Goal: Task Accomplishment & Management: Use online tool/utility

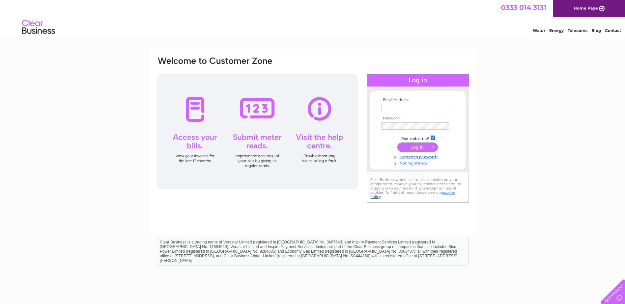
type input "admin@turningheads.org.uk"
click at [409, 147] on input "submit" at bounding box center [417, 147] width 41 height 9
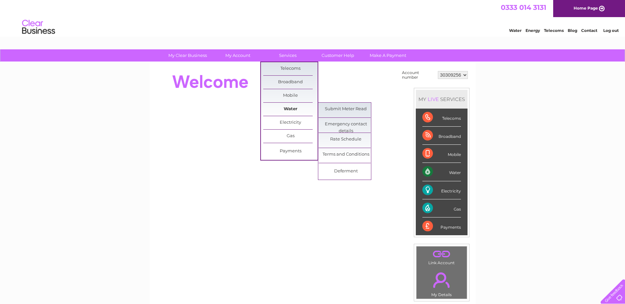
click at [284, 110] on link "Water" at bounding box center [290, 109] width 54 height 13
click at [329, 110] on link "Submit Meter Read" at bounding box center [345, 109] width 54 height 13
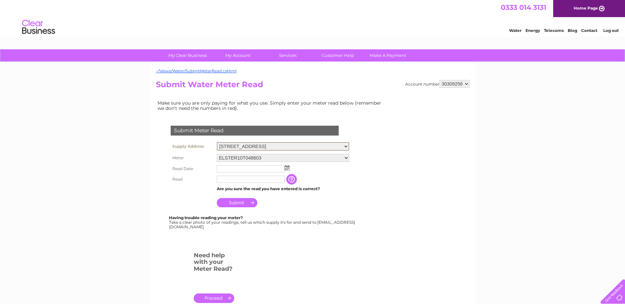
click at [344, 146] on select "[STREET_ADDRESS]" at bounding box center [283, 146] width 132 height 9
click at [344, 146] on select "304 Union Street, Torquay, Devon, TQ2 5QZ" at bounding box center [283, 146] width 132 height 9
click at [288, 166] on img at bounding box center [287, 167] width 5 height 5
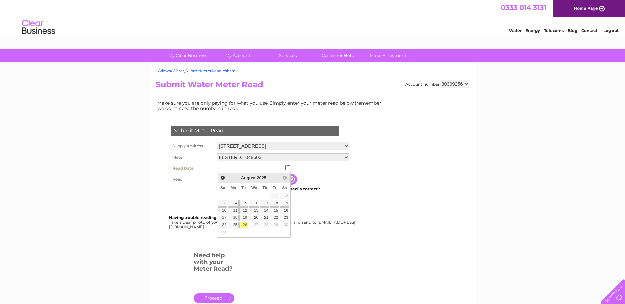
click at [242, 223] on link "26" at bounding box center [243, 225] width 9 height 7
type input "[DATE]"
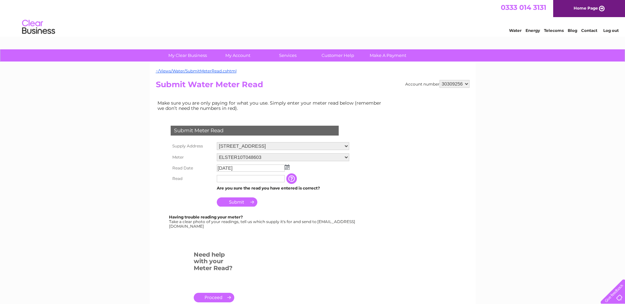
click at [242, 180] on input "text" at bounding box center [251, 178] width 68 height 7
type input "1617"
click at [236, 203] on input "Submit" at bounding box center [237, 202] width 41 height 9
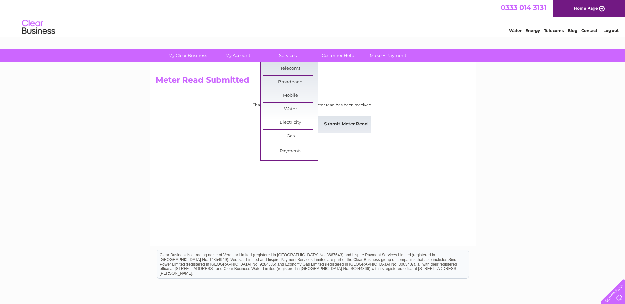
click at [339, 120] on link "Submit Meter Read" at bounding box center [345, 124] width 54 height 13
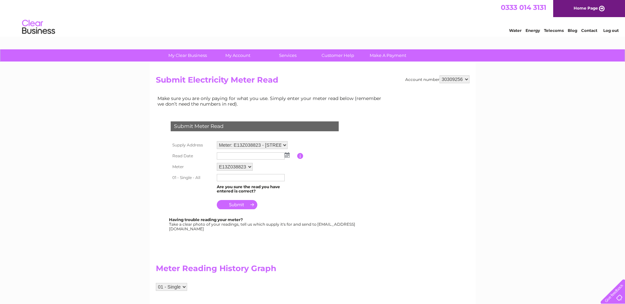
click at [285, 154] on img at bounding box center [287, 154] width 5 height 5
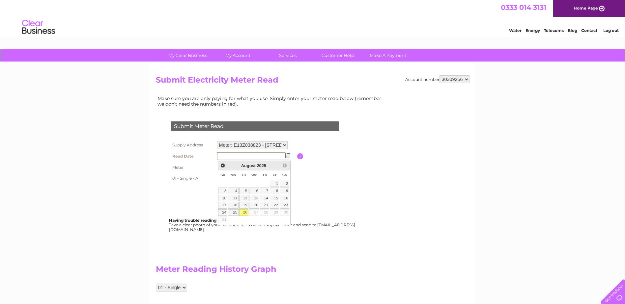
click at [246, 213] on link "26" at bounding box center [243, 212] width 9 height 7
type input "[DATE]"
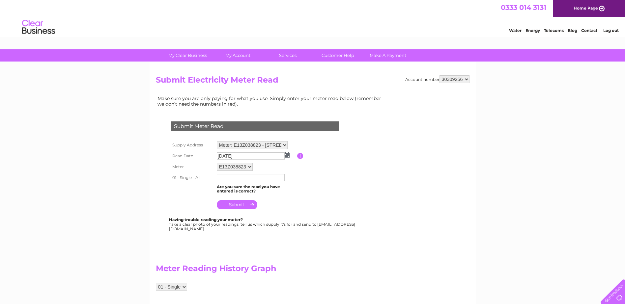
click at [241, 176] on input "text" at bounding box center [251, 177] width 68 height 7
type input "84329"
click at [234, 206] on input "submit" at bounding box center [237, 205] width 41 height 9
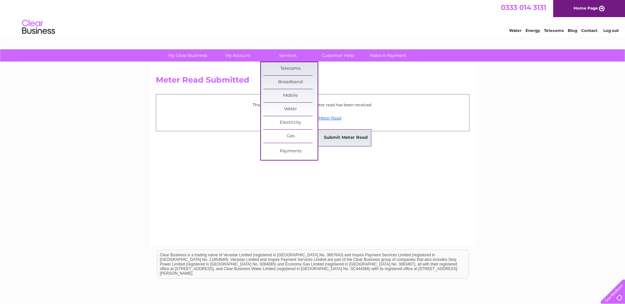
click at [333, 138] on link "Submit Meter Read" at bounding box center [345, 137] width 54 height 13
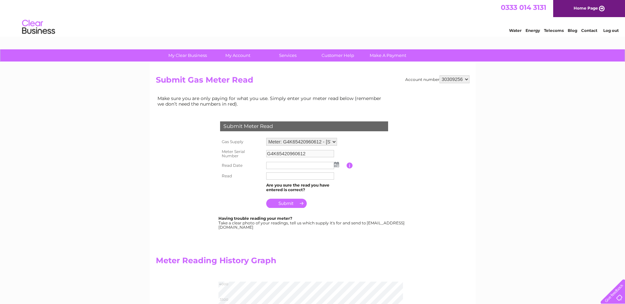
click at [334, 165] on img at bounding box center [336, 164] width 5 height 5
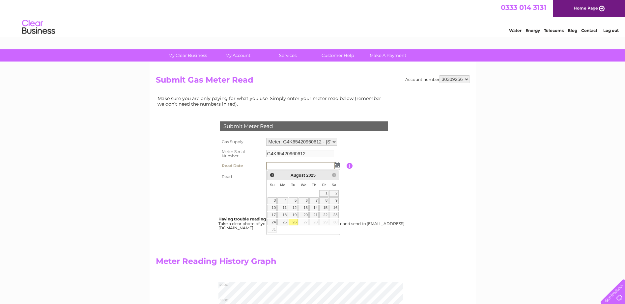
click at [294, 221] on link "26" at bounding box center [292, 222] width 9 height 7
type input "2025/08/26"
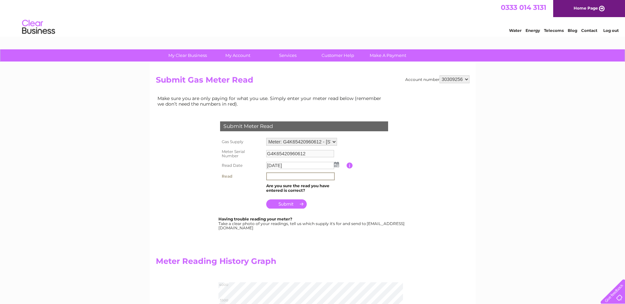
click at [288, 176] on input "text" at bounding box center [300, 177] width 68 height 8
type input "3706"
click at [288, 203] on input "submit" at bounding box center [286, 204] width 41 height 9
